Goal: Task Accomplishment & Management: Complete application form

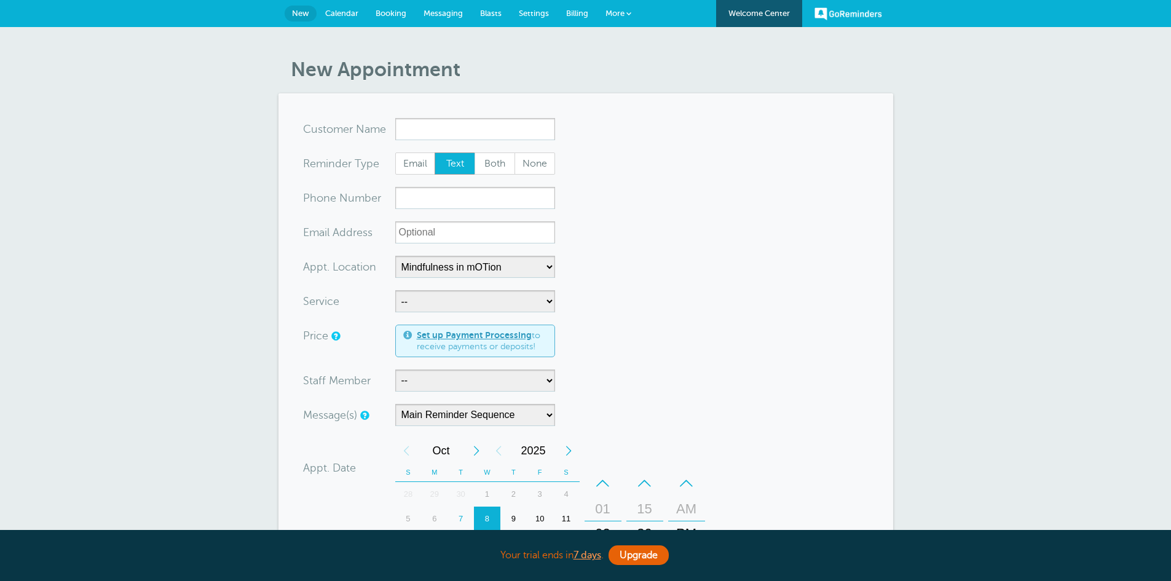
select select "25351"
click at [622, 8] on link "More" at bounding box center [618, 14] width 43 height 28
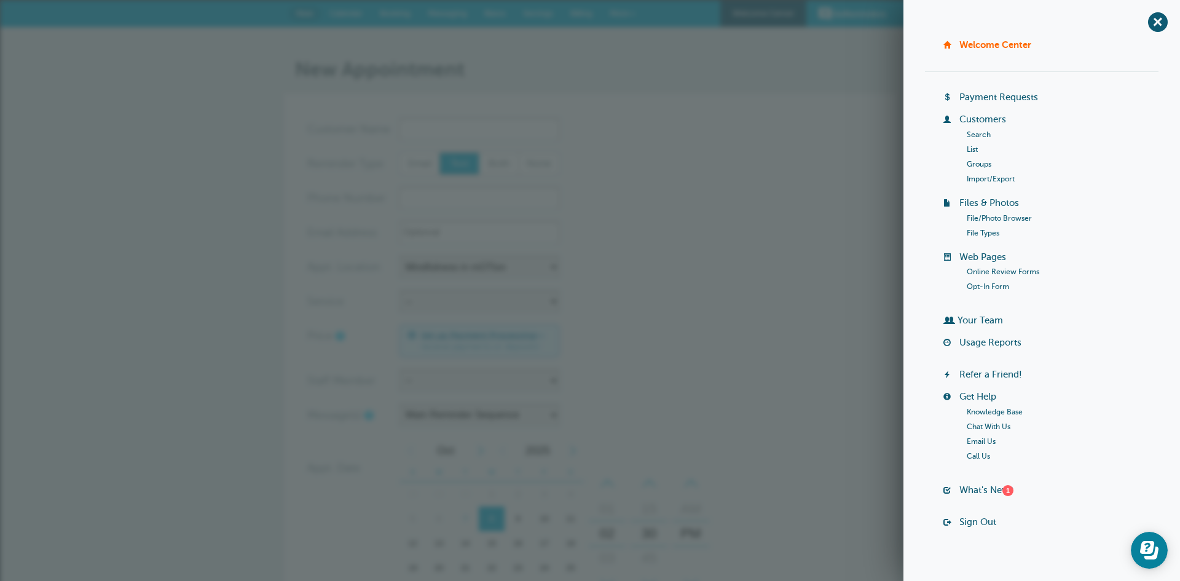
click at [975, 149] on li "List" at bounding box center [1063, 149] width 192 height 15
click at [967, 148] on link "List" at bounding box center [972, 149] width 11 height 9
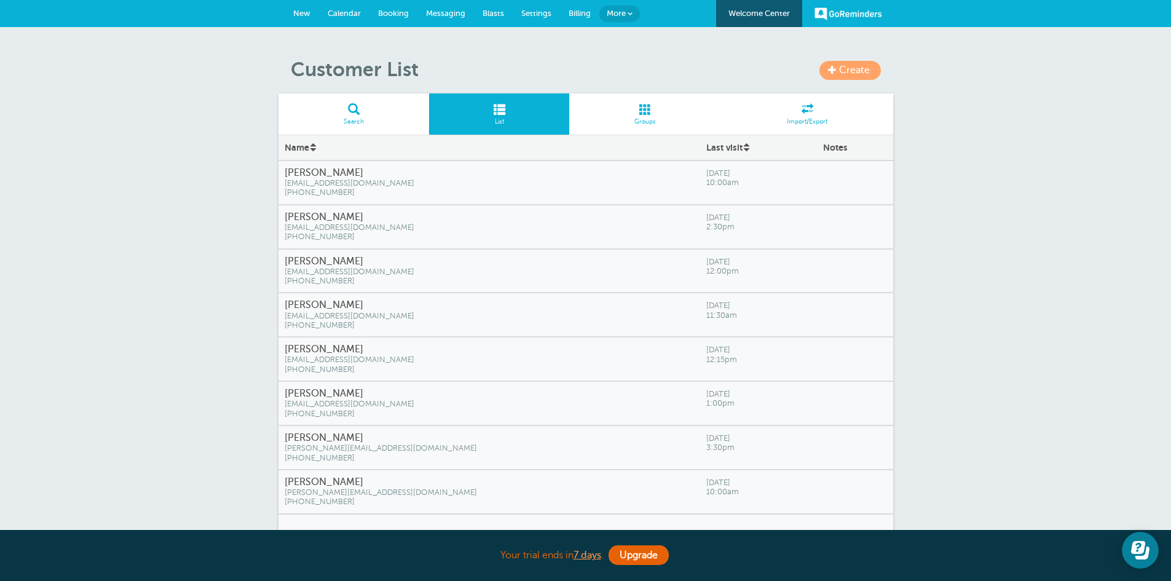
click at [363, 313] on span "gilliandebarge@yahoo.com" at bounding box center [489, 316] width 409 height 9
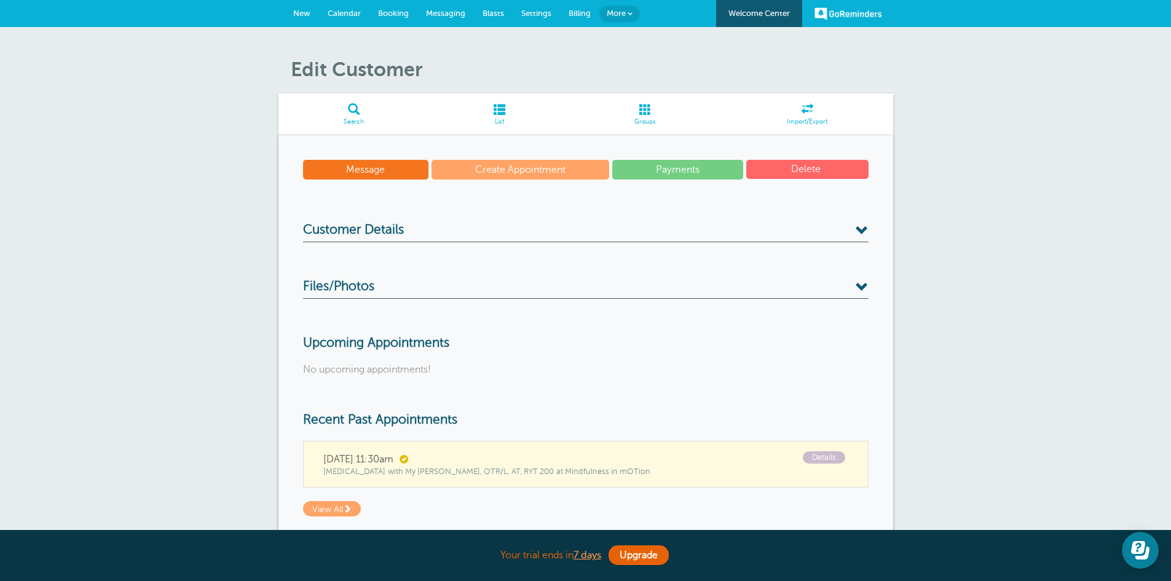
click at [651, 374] on p "No upcoming appointments!" at bounding box center [585, 370] width 565 height 12
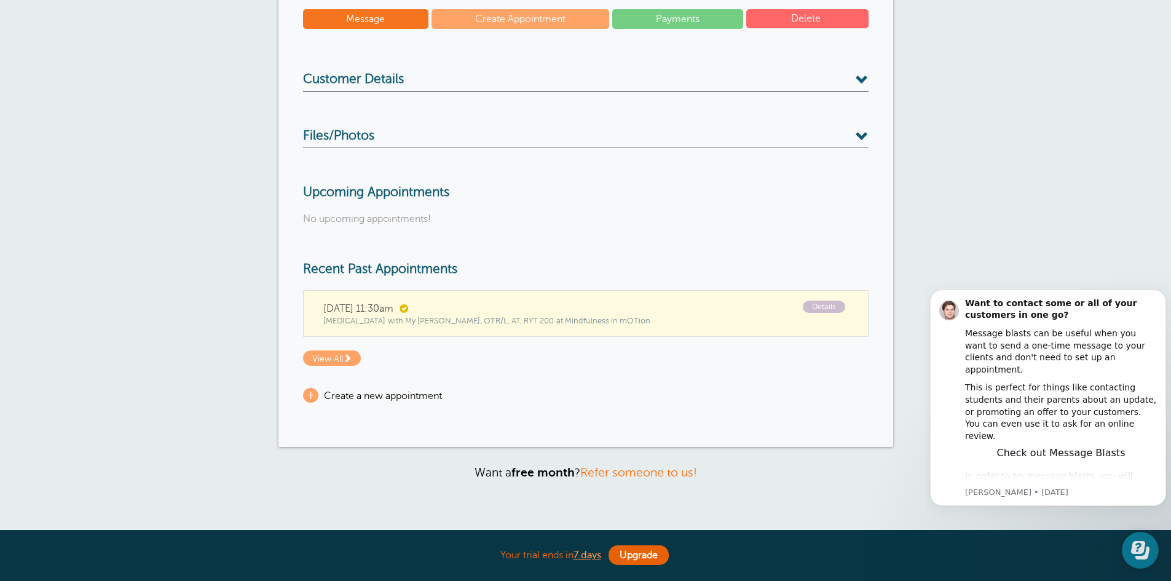
click at [303, 401] on div "+ Create a new appointment" at bounding box center [585, 390] width 565 height 25
click at [313, 395] on span "+" at bounding box center [310, 395] width 15 height 15
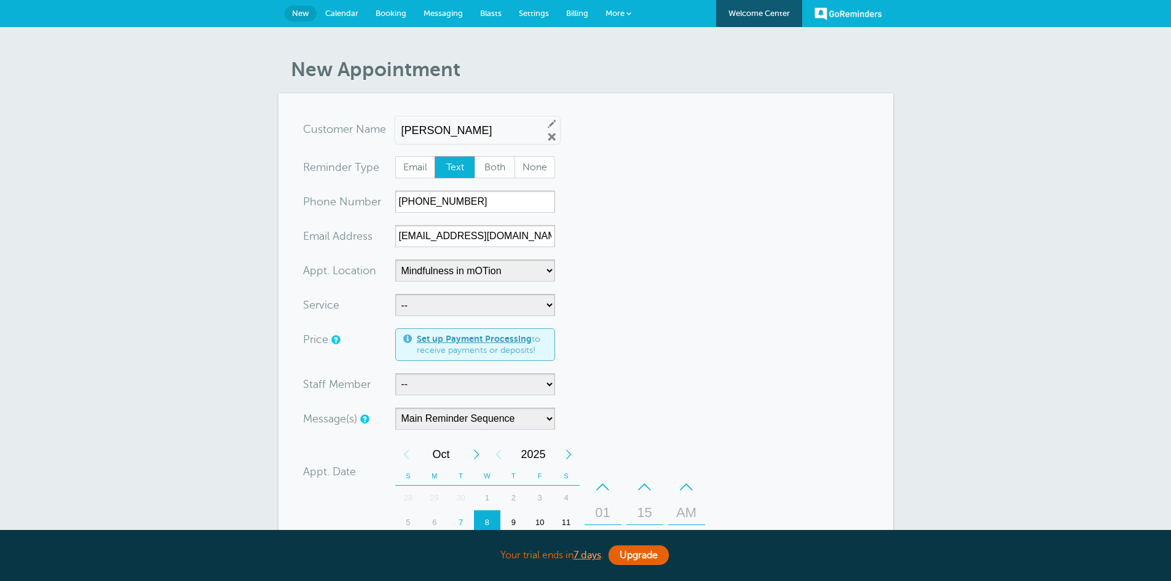
select select "25351"
click at [541, 301] on select "-- Occupational Therapy Physical Therapy Speech Therapy" at bounding box center [475, 305] width 160 height 22
select select "28343"
click at [395, 294] on select "-- Occupational Therapy Physical Therapy Speech Therapy" at bounding box center [475, 305] width 160 height 22
select select "5"
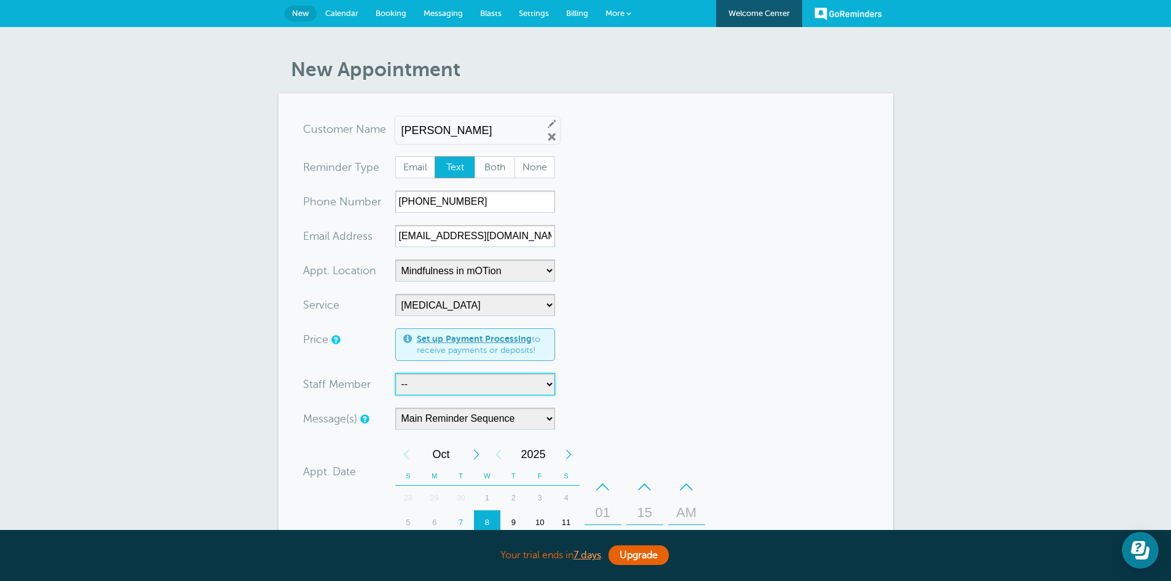
click at [544, 385] on select "-- Carly Kemmerer, M.S., SLP Danielle Delorenzo, OTD, OTR/L, RYT 200 Kaitlyn Wo…" at bounding box center [475, 384] width 160 height 22
select select "21660"
click at [395, 373] on select "-- Carly Kemmerer, M.S., SLP Danielle Delorenzo, OTD, OTR/L, RYT 200 Kaitlyn Wo…" at bounding box center [475, 384] width 160 height 22
click at [516, 519] on div "9" at bounding box center [513, 522] width 26 height 25
click at [846, 356] on form "You are creating a new customer. To use an existing customer select one from th…" at bounding box center [585, 475] width 565 height 714
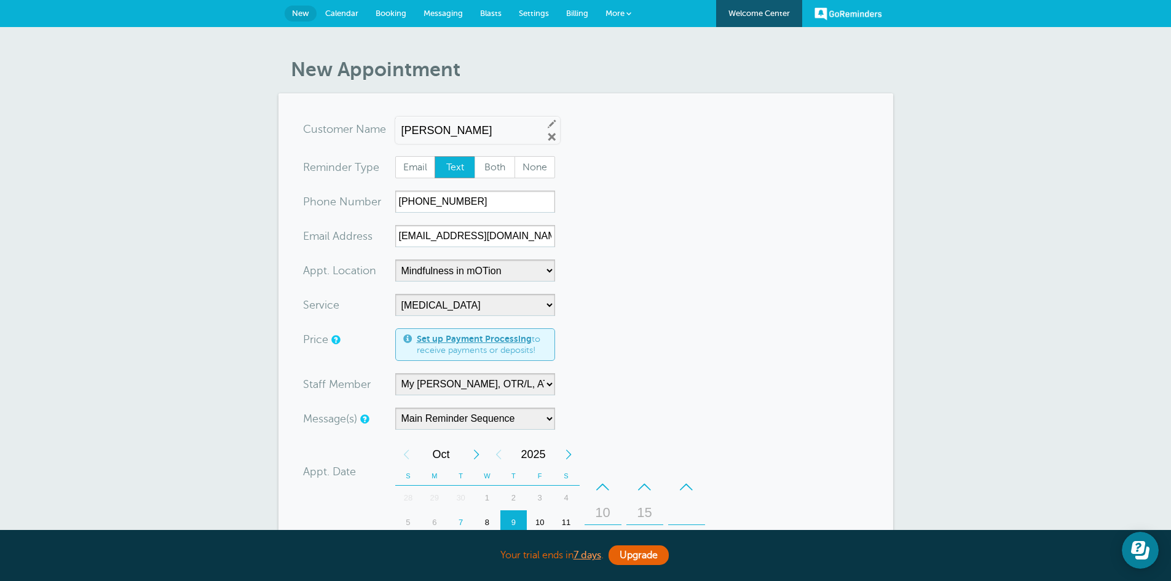
click at [500, 163] on span "Both" at bounding box center [494, 167] width 39 height 21
click at [474, 156] on input "Both" at bounding box center [474, 155] width 1 height 1
radio input "true"
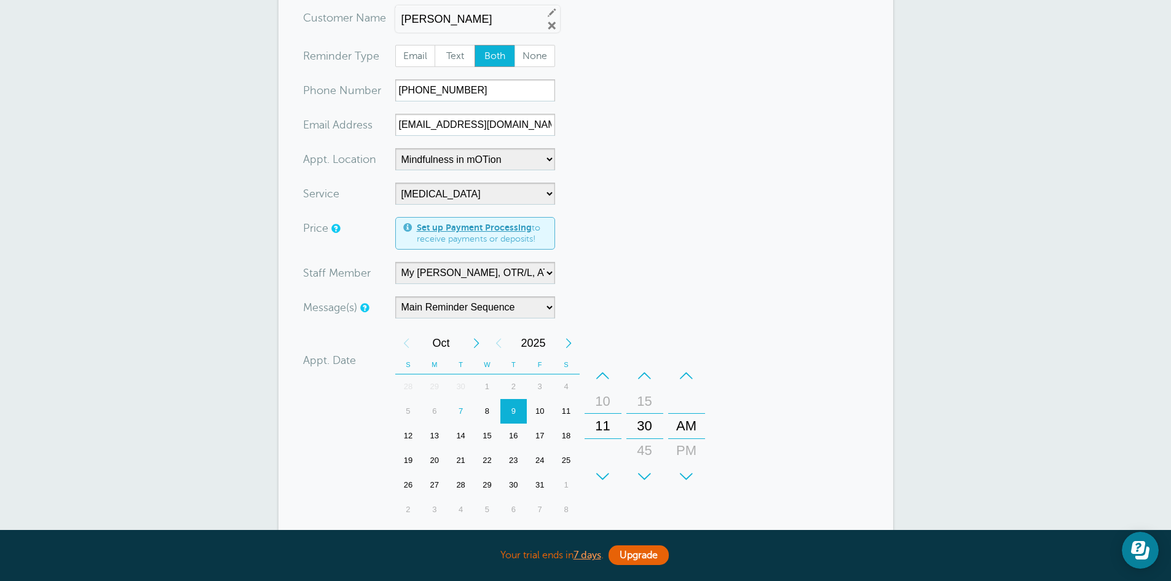
scroll to position [116, 0]
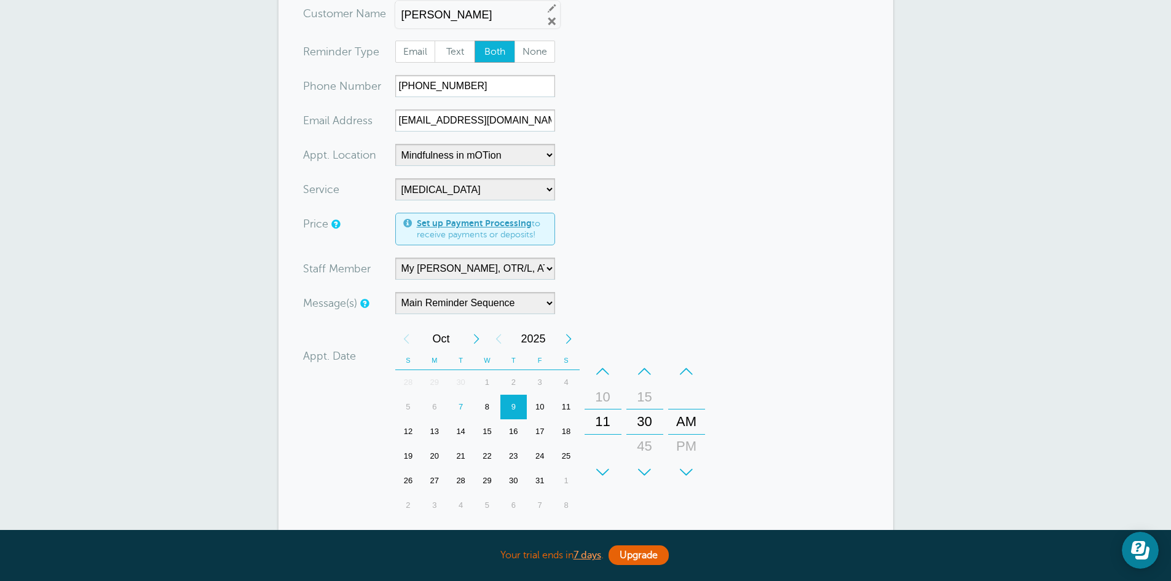
click at [779, 383] on form "You are creating a new customer. To use an existing customer select one from th…" at bounding box center [585, 359] width 565 height 714
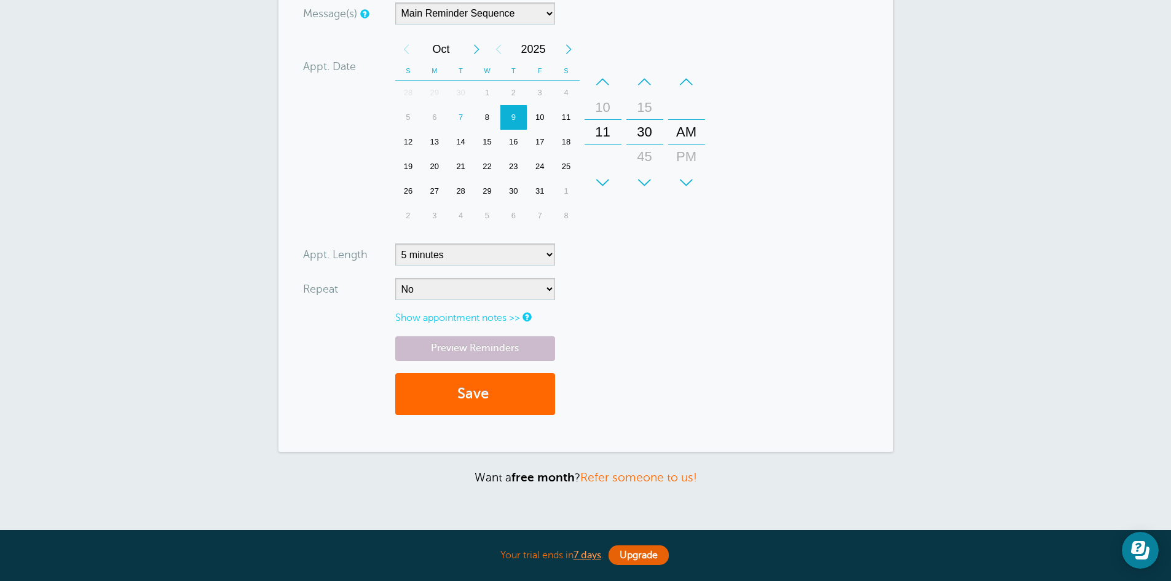
scroll to position [407, 0]
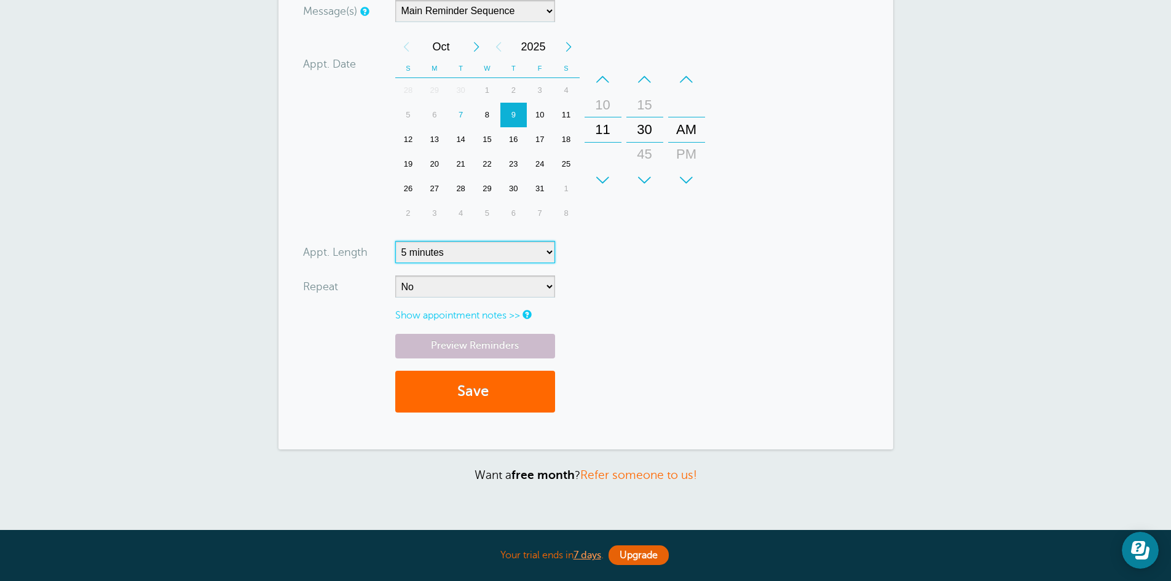
click at [541, 255] on select "5 minutes 10 minutes 15 minutes 20 minutes 25 minutes 30 minutes 35 minutes 40 …" at bounding box center [475, 252] width 160 height 22
click at [395, 241] on select "5 minutes 10 minutes 15 minutes 20 minutes 25 minutes 30 minutes 35 minutes 40 …" at bounding box center [475, 252] width 160 height 22
click at [552, 252] on select "5 minutes 10 minutes 15 minutes 20 minutes 25 minutes 30 minutes 35 minutes 40 …" at bounding box center [475, 252] width 160 height 22
select select "60"
click at [395, 241] on select "5 minutes 10 minutes 15 minutes 20 minutes 25 minutes 30 minutes 35 minutes 40 …" at bounding box center [475, 252] width 160 height 22
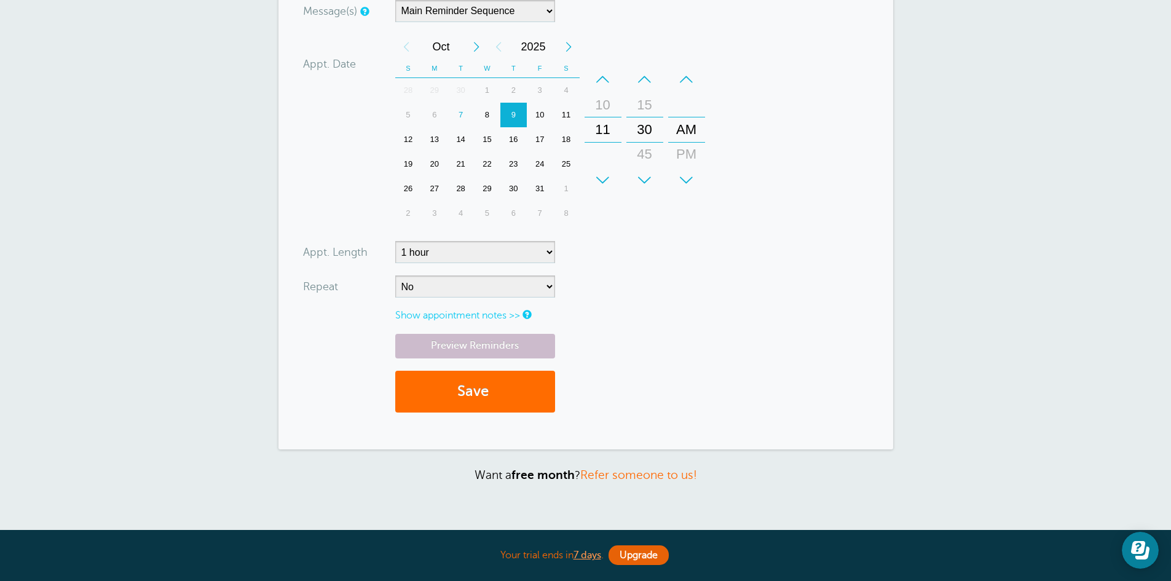
click at [514, 398] on button "Save" at bounding box center [475, 392] width 160 height 42
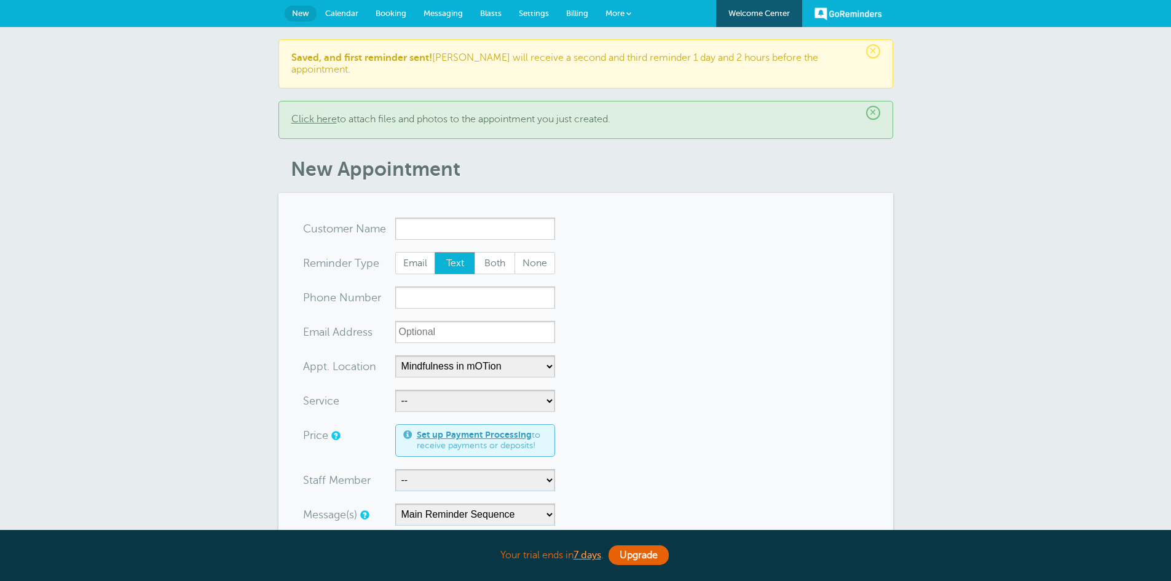
select select "25351"
click at [632, 15] on link "More" at bounding box center [618, 14] width 43 height 28
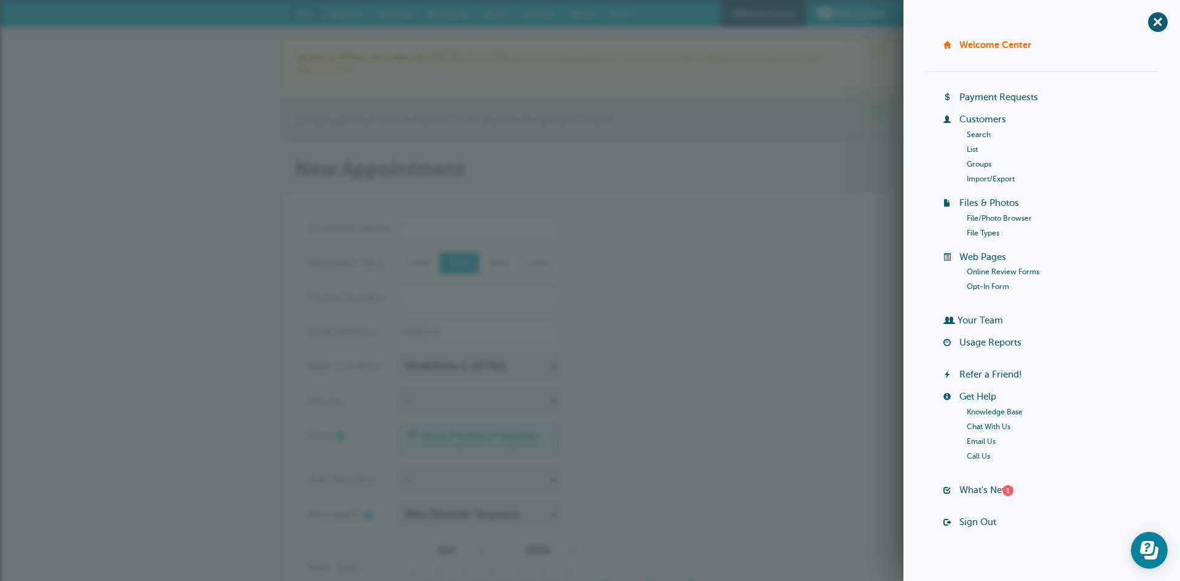
click at [970, 151] on link "List" at bounding box center [972, 149] width 11 height 9
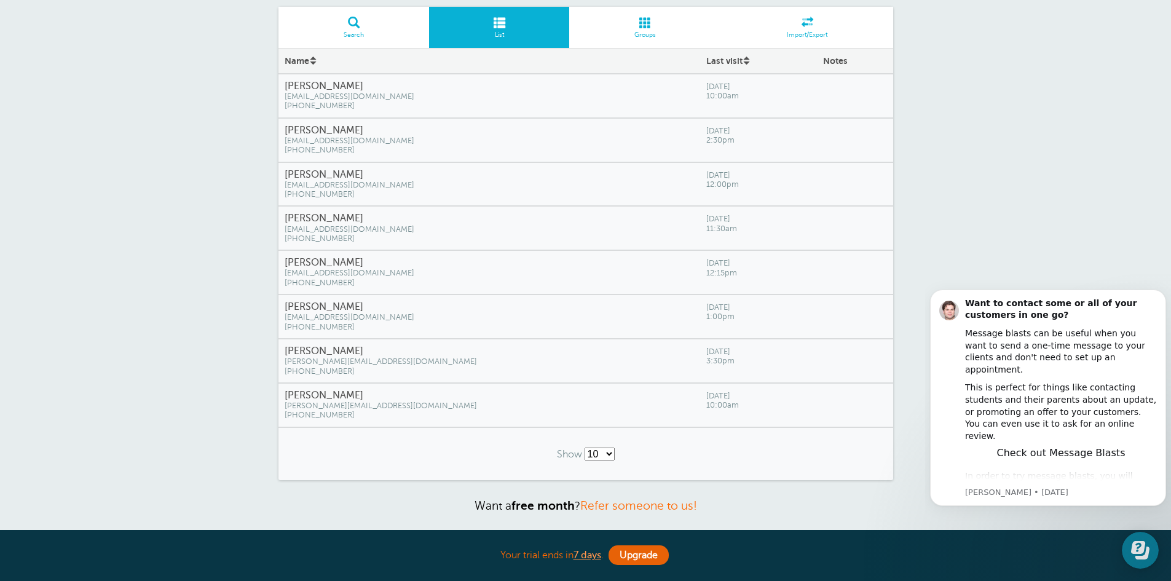
scroll to position [87, 0]
click at [362, 312] on span "[EMAIL_ADDRESS][DOMAIN_NAME]" at bounding box center [489, 316] width 409 height 9
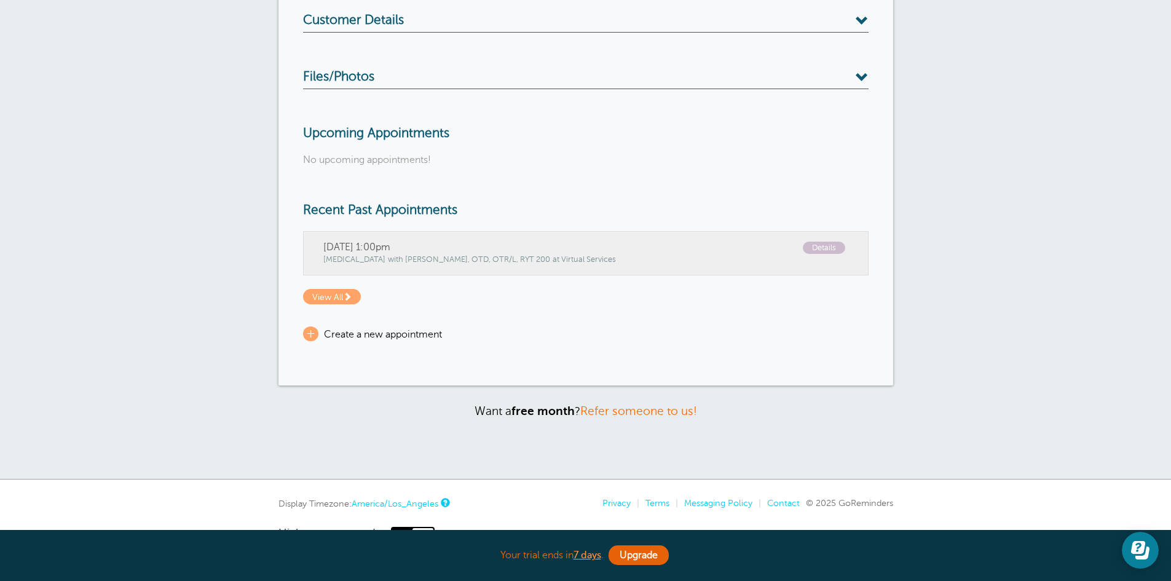
scroll to position [246, 0]
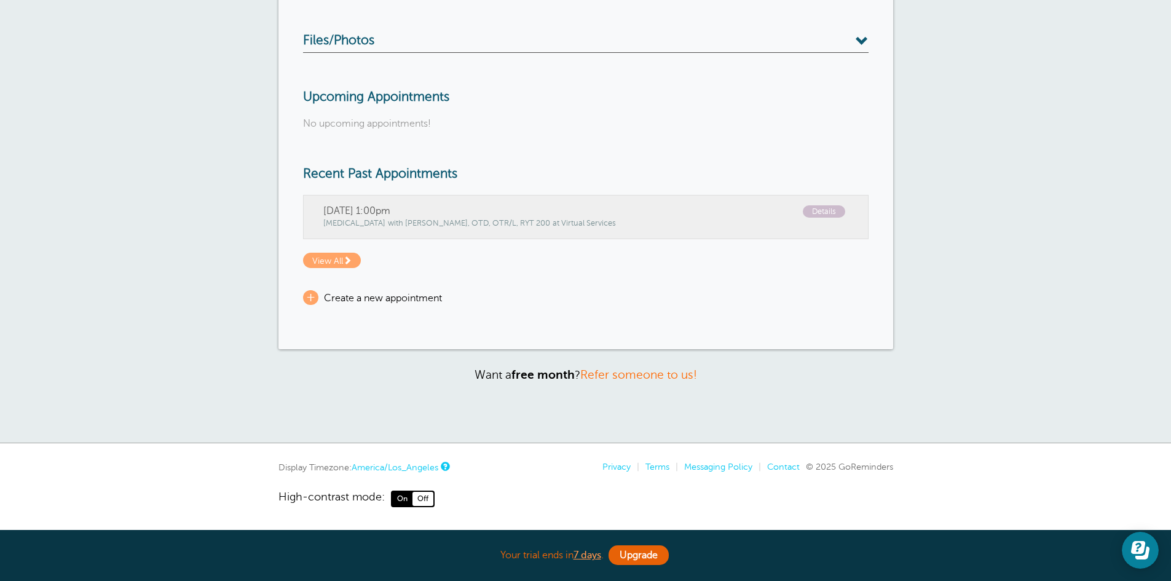
click at [575, 211] on span "Monday, 10/6 1:00pm Details" at bounding box center [585, 211] width 525 height 12
click at [834, 216] on span "Details" at bounding box center [824, 211] width 42 height 13
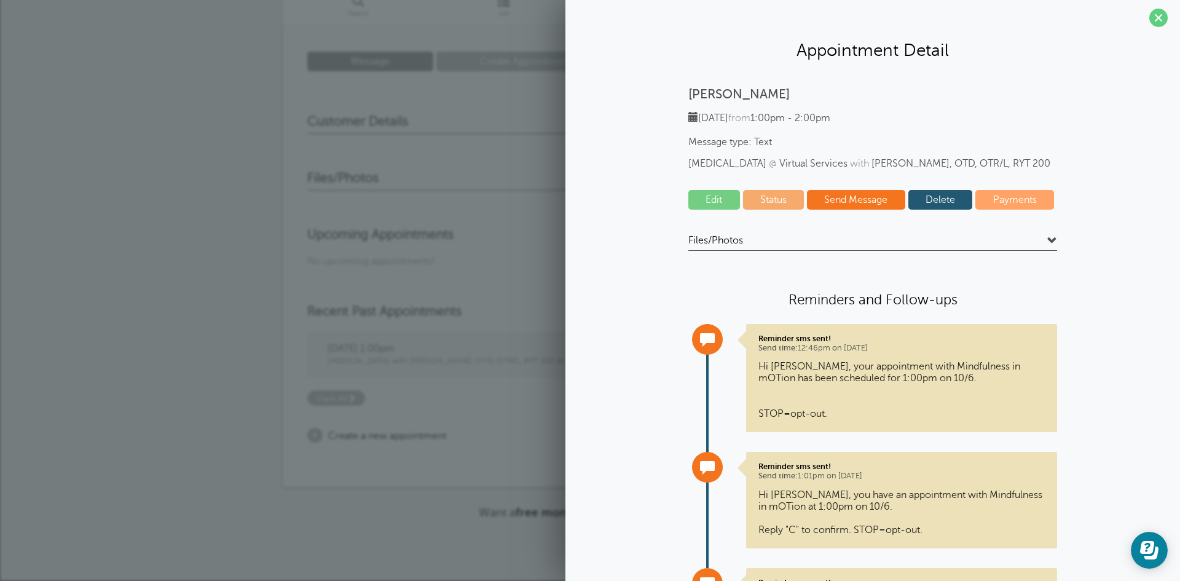
scroll to position [0, 0]
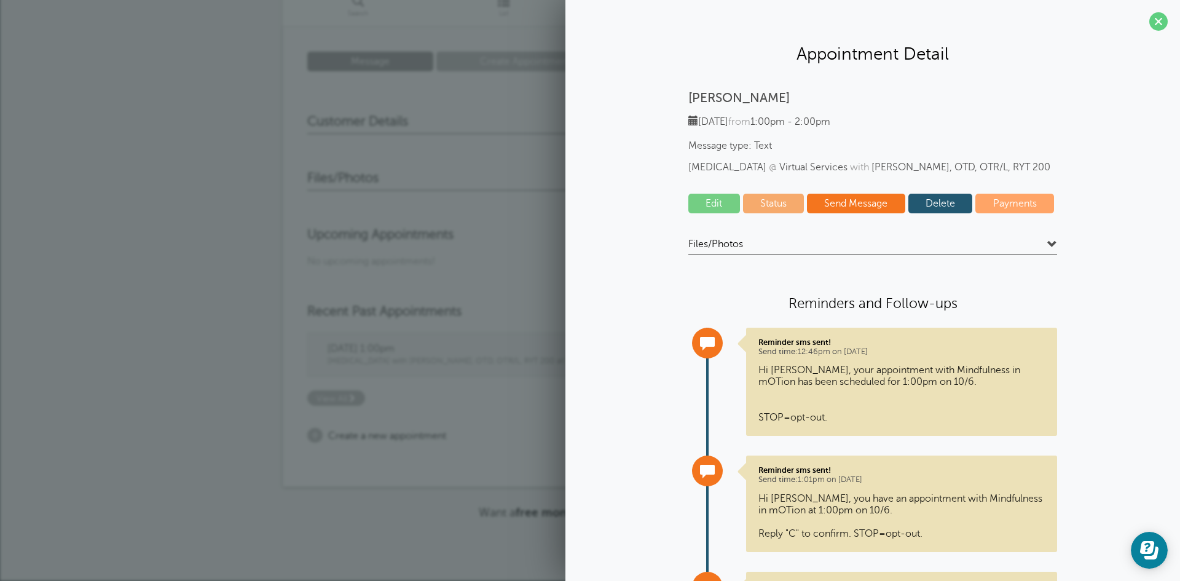
click at [944, 213] on link "Delete" at bounding box center [940, 204] width 65 height 20
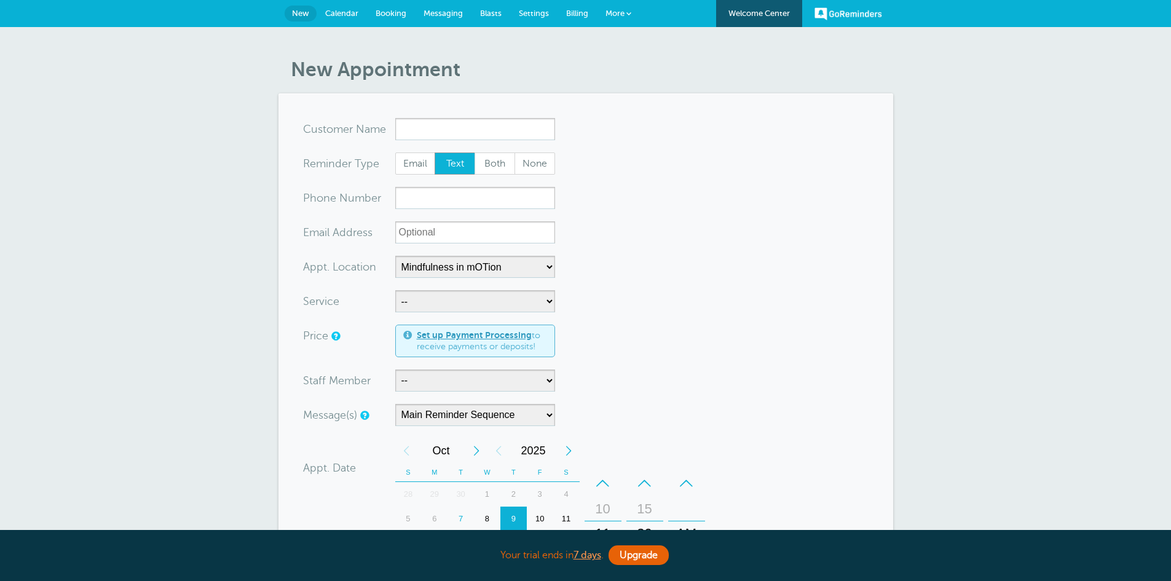
select select "25351"
click at [346, 11] on span "Calendar" at bounding box center [341, 13] width 33 height 9
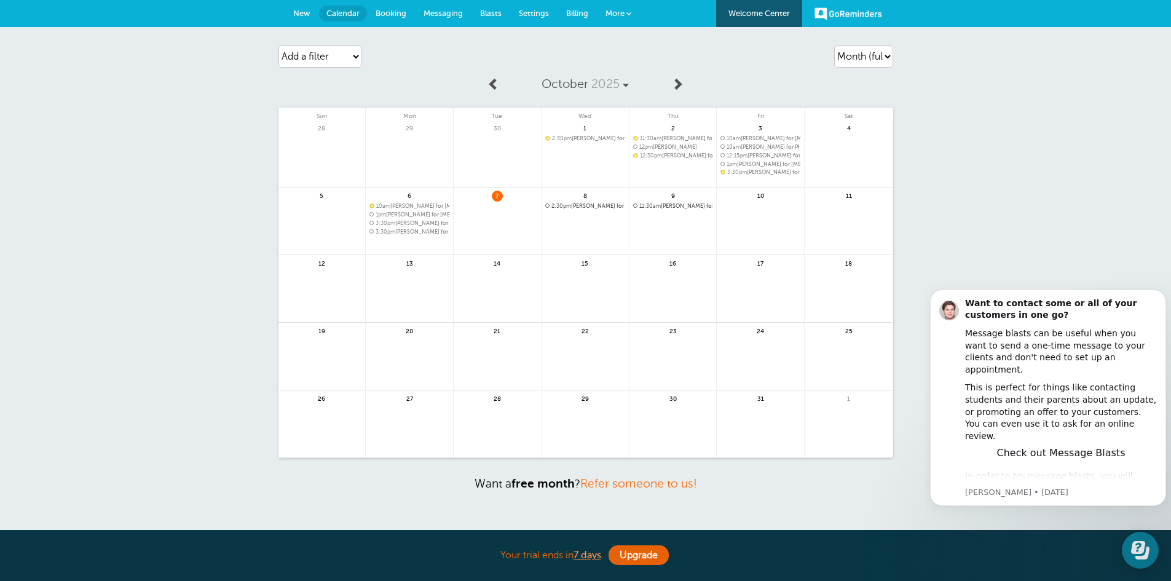
click at [1040, 220] on div "Agenda Day Week Month (full view) Month (condensed) Add a filter Customer Searc…" at bounding box center [585, 289] width 1171 height 525
click at [1159, 295] on icon "Dismiss notification" at bounding box center [1162, 292] width 7 height 7
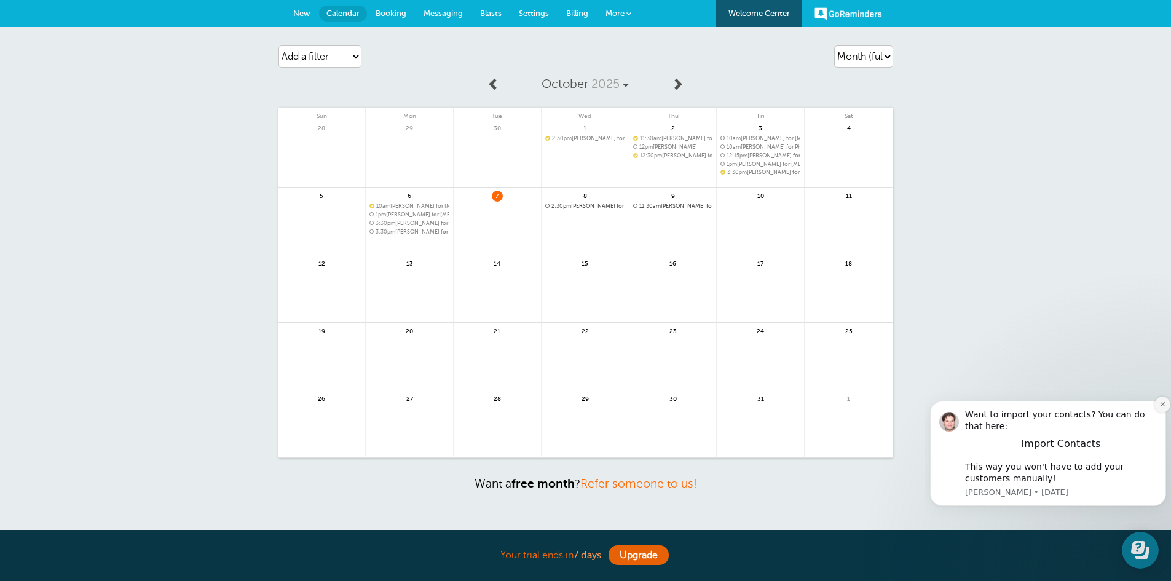
click at [1161, 404] on icon "Dismiss notification" at bounding box center [1162, 404] width 7 height 7
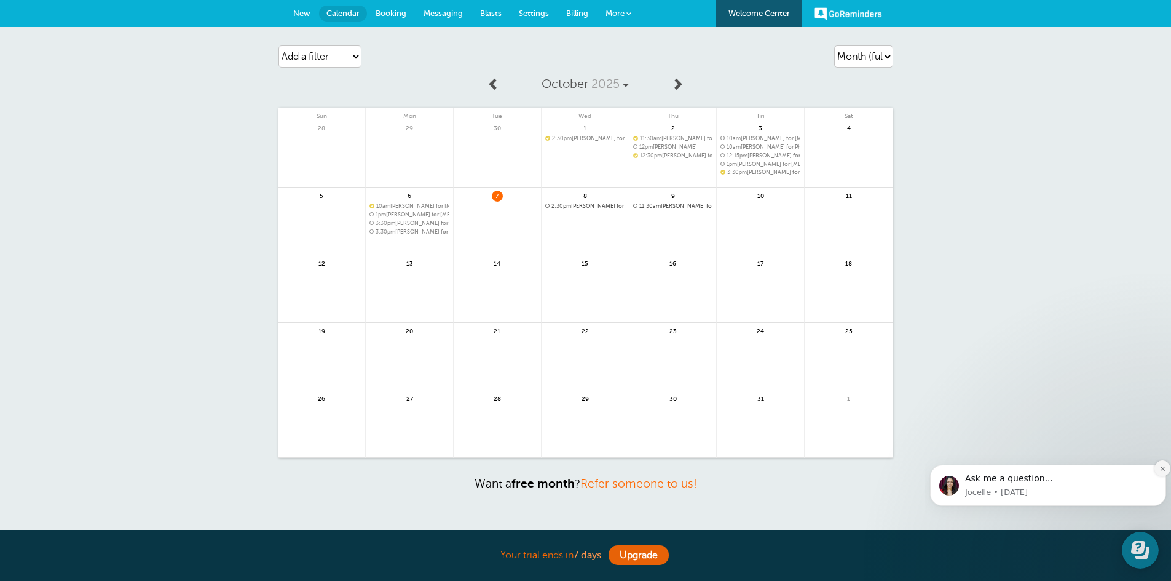
click at [1159, 468] on icon "Dismiss notification" at bounding box center [1162, 468] width 7 height 7
